Goal: Check status: Check status

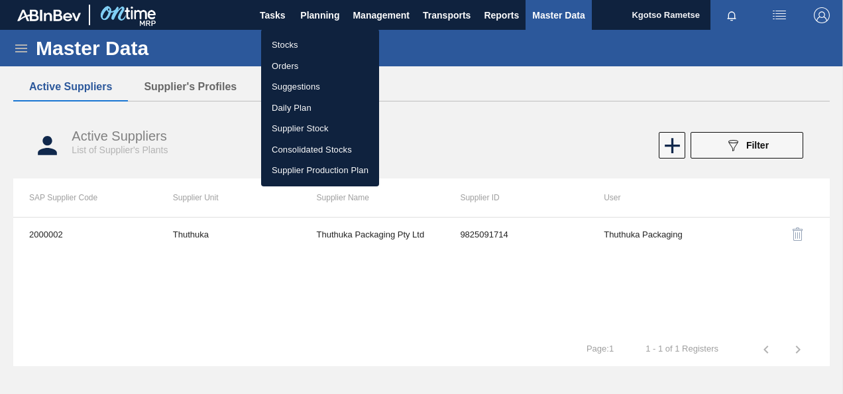
click at [298, 48] on li "Stocks" at bounding box center [320, 44] width 118 height 21
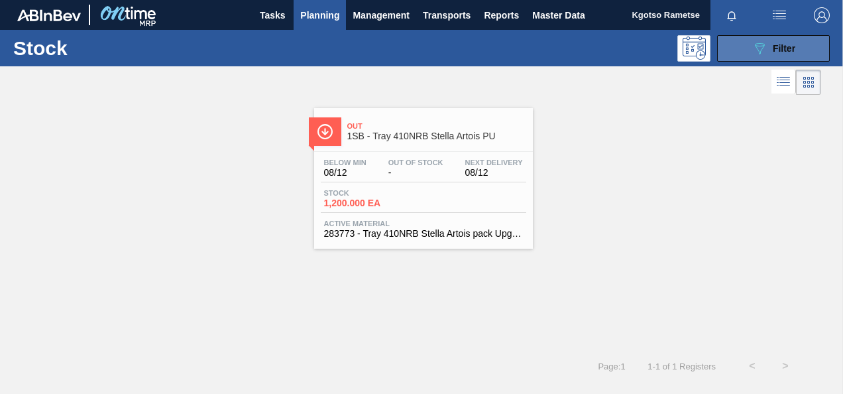
click at [758, 60] on button "089F7B8B-B2A5-4AFE-B5C0-19BA573D28AC Filter" at bounding box center [773, 48] width 113 height 27
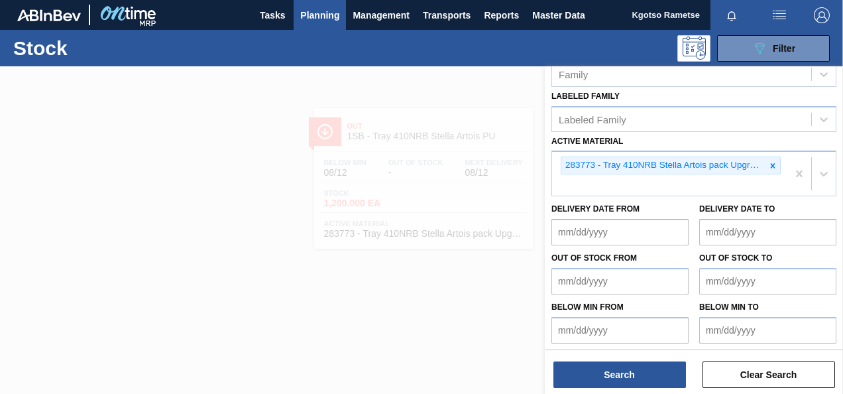
scroll to position [257, 0]
click at [769, 163] on icon at bounding box center [772, 164] width 9 height 9
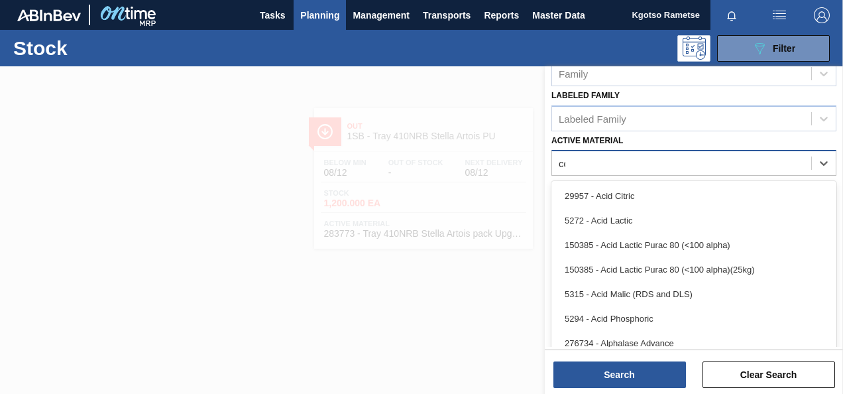
scroll to position [237, 0]
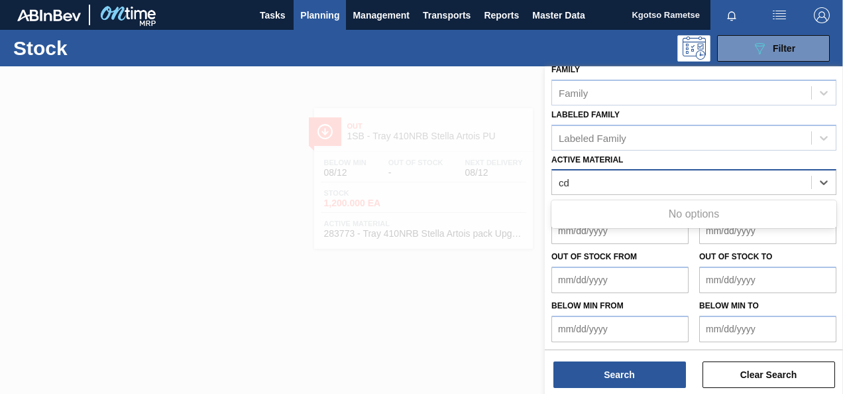
type Material "c"
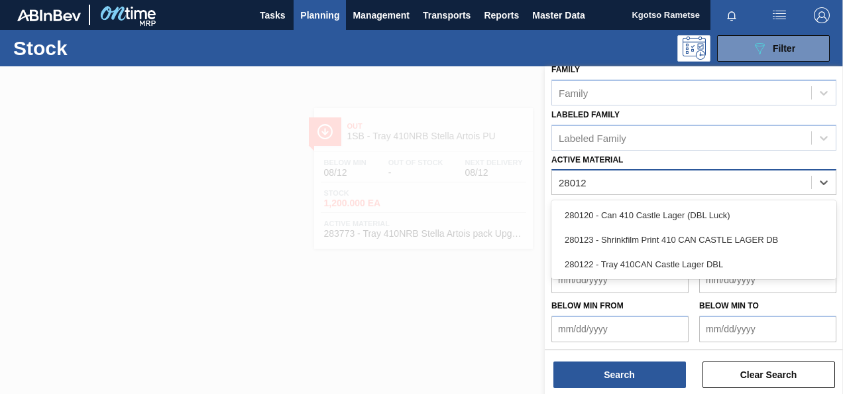
type Material "280122"
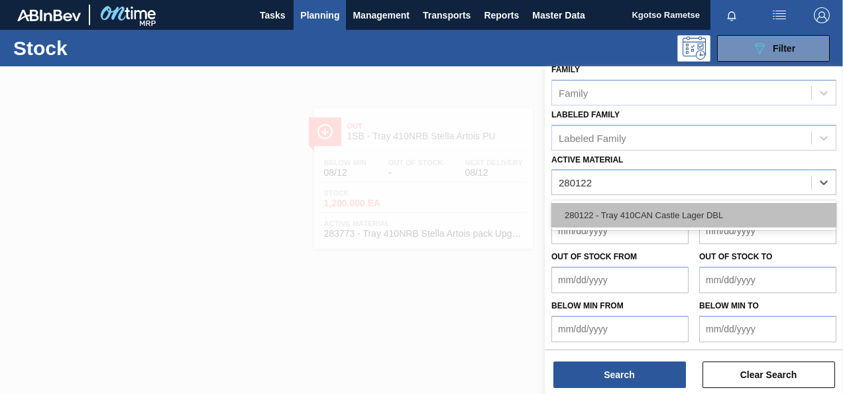
click at [695, 219] on div "280122 - Tray 410CAN Castle Lager DBL" at bounding box center [694, 215] width 285 height 25
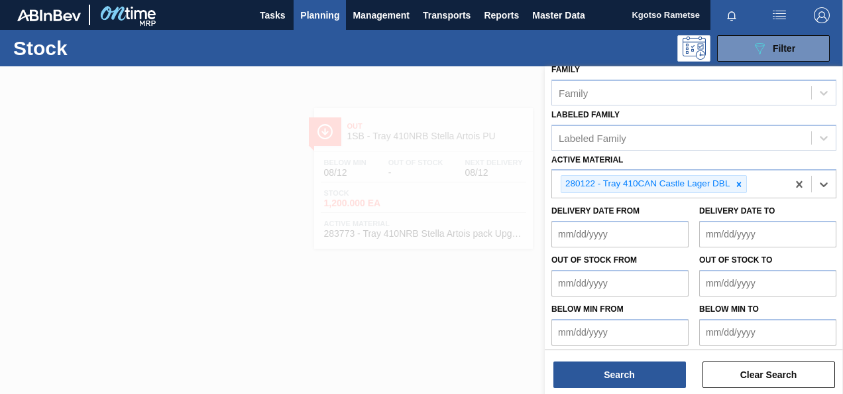
scroll to position [240, 0]
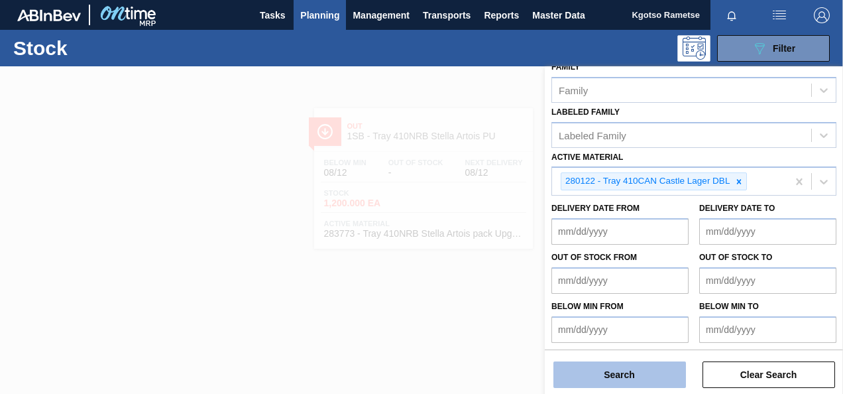
click at [632, 373] on button "Search" at bounding box center [620, 374] width 133 height 27
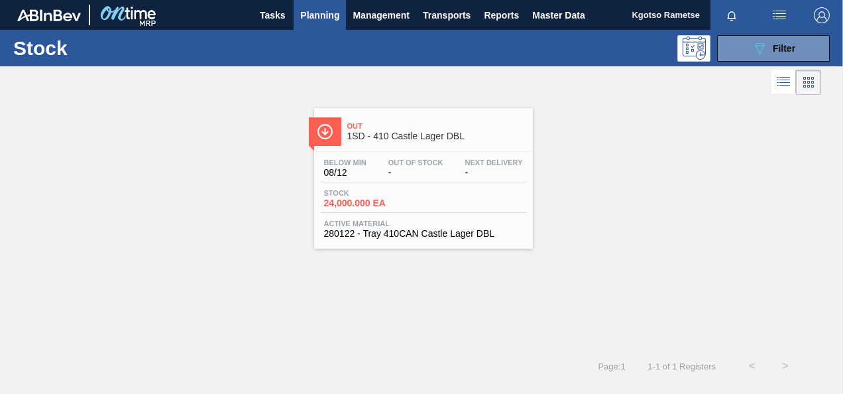
click at [380, 158] on div "Below Min 08/12 Out Of Stock - Next Delivery -" at bounding box center [423, 170] width 205 height 24
